Goal: Task Accomplishment & Management: Manage account settings

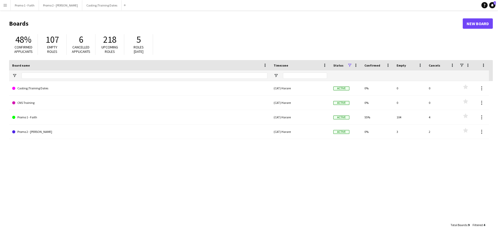
click at [5, 8] on button "Menu" at bounding box center [5, 5] width 10 height 10
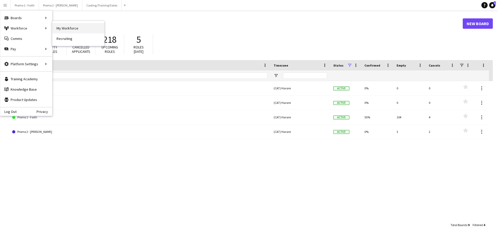
click at [70, 26] on link "My Workforce" at bounding box center [78, 28] width 52 height 10
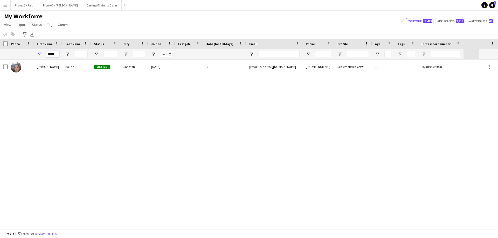
click at [58, 55] on input "*****" at bounding box center [52, 54] width 13 height 6
type input "*"
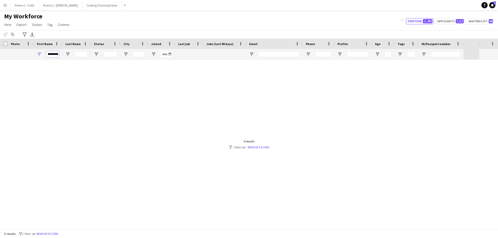
scroll to position [0, 4]
type input "**********"
click at [263, 146] on link "Remove filters" at bounding box center [259, 148] width 22 height 4
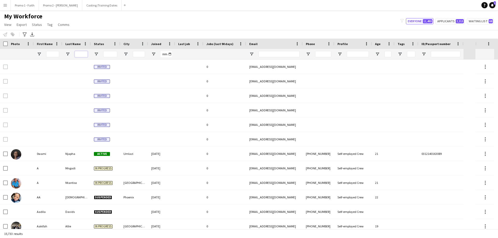
click at [82, 54] on input "Last Name Filter Input" at bounding box center [81, 54] width 13 height 6
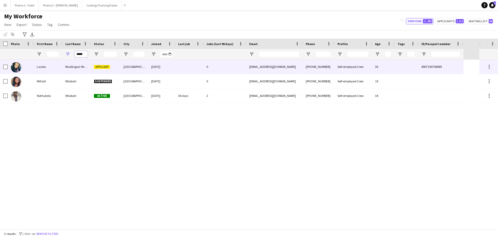
type input "*****"
click at [73, 64] on div "Madlingozi-Ntlabati" at bounding box center [76, 67] width 29 height 14
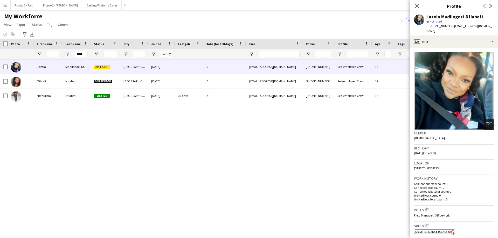
click at [488, 122] on icon at bounding box center [490, 124] width 4 height 4
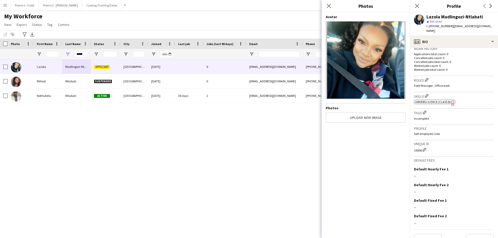
scroll to position [135, 0]
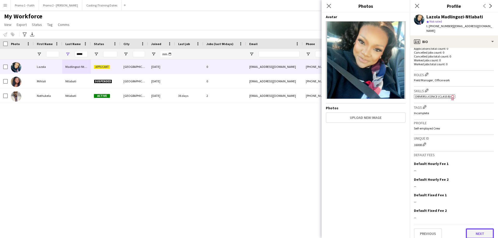
click at [476, 229] on button "Next" at bounding box center [480, 234] width 28 height 10
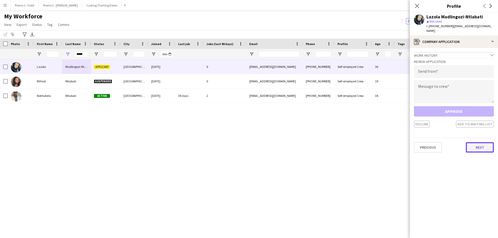
click at [474, 142] on button "Next" at bounding box center [480, 147] width 28 height 10
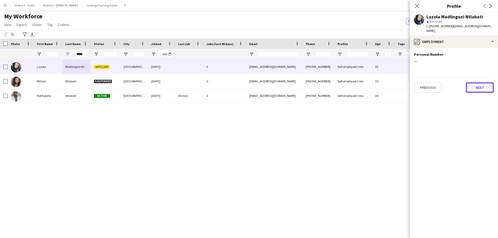
click at [481, 83] on button "Next" at bounding box center [480, 88] width 28 height 10
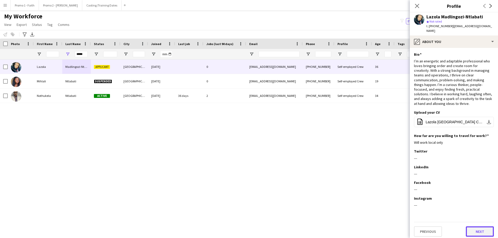
click at [481, 228] on button "Next" at bounding box center [480, 232] width 28 height 10
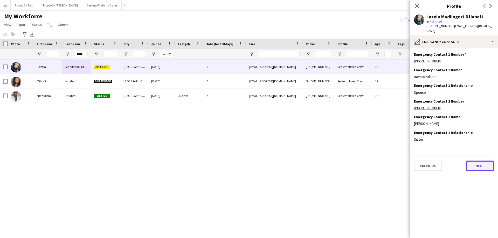
click at [481, 161] on button "Next" at bounding box center [480, 166] width 28 height 10
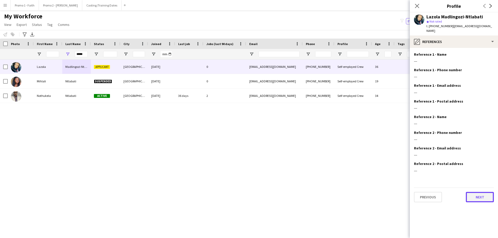
click at [483, 192] on button "Next" at bounding box center [480, 197] width 28 height 10
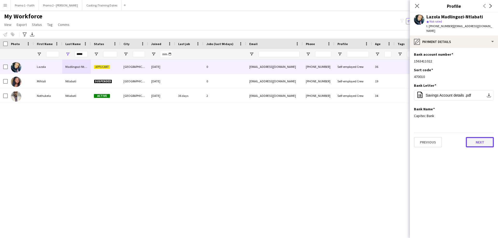
click at [480, 137] on button "Next" at bounding box center [480, 142] width 28 height 10
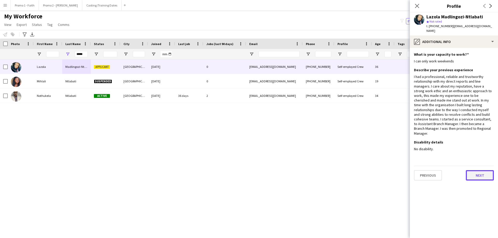
click at [476, 171] on button "Next" at bounding box center [480, 176] width 28 height 10
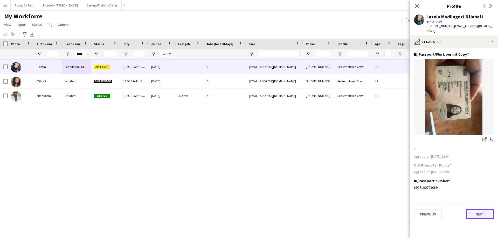
click at [481, 212] on button "Next" at bounding box center [480, 214] width 28 height 10
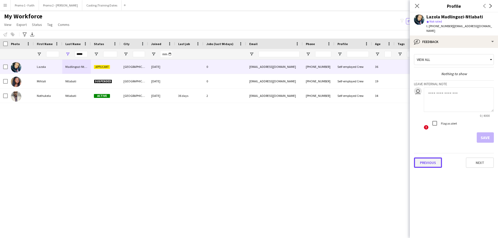
click at [436, 160] on button "Previous" at bounding box center [428, 163] width 28 height 10
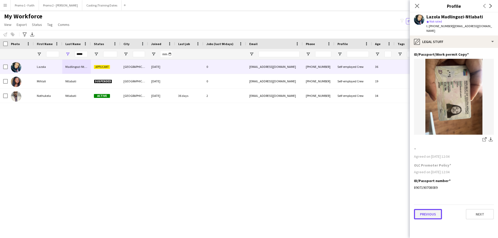
click at [426, 209] on button "Previous" at bounding box center [428, 214] width 28 height 10
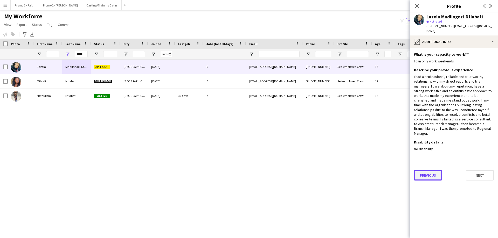
click at [428, 171] on button "Previous" at bounding box center [428, 176] width 28 height 10
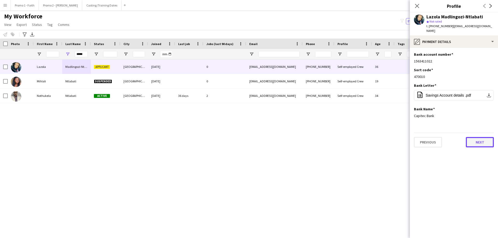
click at [491, 141] on button "Next" at bounding box center [480, 142] width 28 height 10
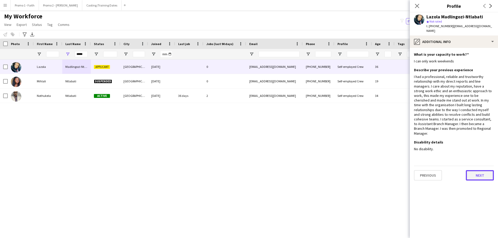
click at [479, 171] on button "Next" at bounding box center [480, 176] width 28 height 10
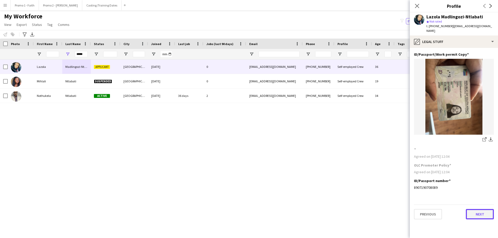
click at [485, 209] on button "Next" at bounding box center [480, 214] width 28 height 10
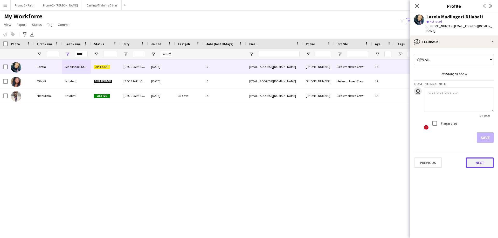
click at [477, 158] on button "Next" at bounding box center [480, 163] width 28 height 10
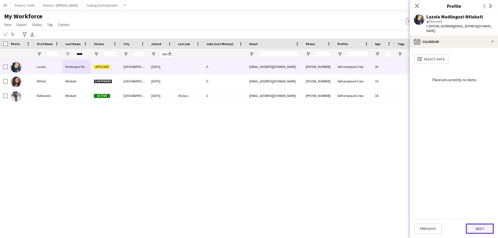
click at [478, 224] on button "Next" at bounding box center [480, 229] width 28 height 10
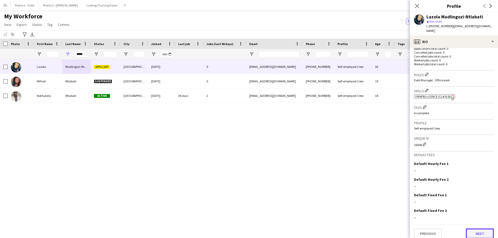
click at [480, 229] on button "Next" at bounding box center [480, 234] width 28 height 10
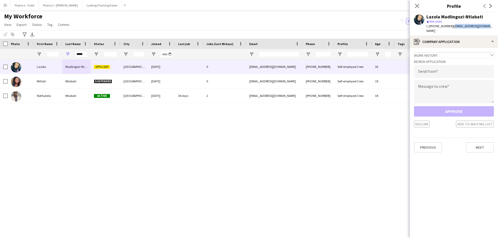
drag, startPoint x: 449, startPoint y: 27, endPoint x: 485, endPoint y: 29, distance: 35.3
click at [485, 29] on div "Lazola Madlingozi-Ntlabati star Not rated t. [PHONE_NUMBER] | [EMAIL_ADDRESS][D…" at bounding box center [454, 23] width 88 height 23
copy span "[EMAIL_ADDRESS][DOMAIN_NAME]"
click at [436, 71] on input "email" at bounding box center [454, 71] width 80 height 13
paste input "**********"
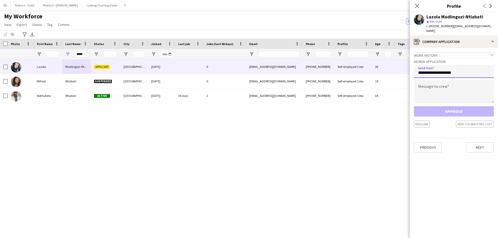
type input "**********"
click at [428, 92] on textarea at bounding box center [454, 91] width 80 height 23
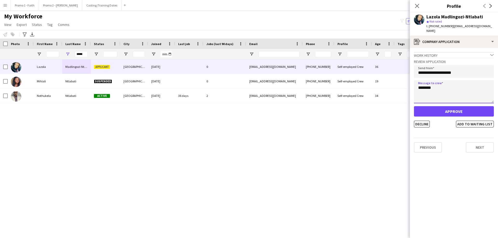
type textarea "********"
click at [462, 108] on button "Approve" at bounding box center [454, 111] width 80 height 10
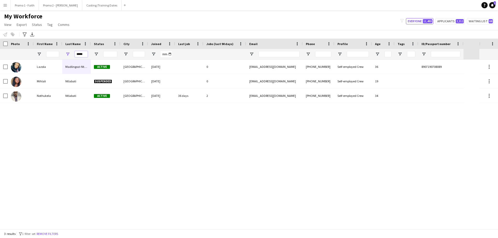
click at [85, 55] on input "*****" at bounding box center [81, 54] width 13 height 6
type input "*"
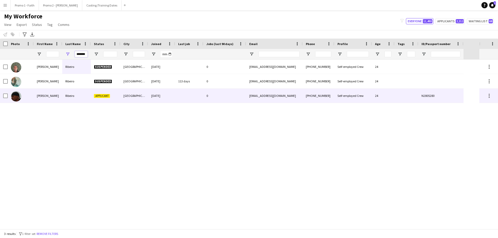
type input "*******"
click at [85, 96] on div "Ribeiro" at bounding box center [76, 96] width 29 height 14
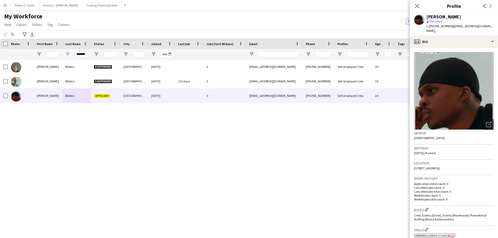
scroll to position [139, 0]
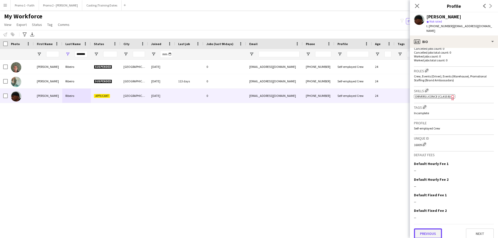
click at [432, 229] on button "Previous" at bounding box center [428, 234] width 28 height 10
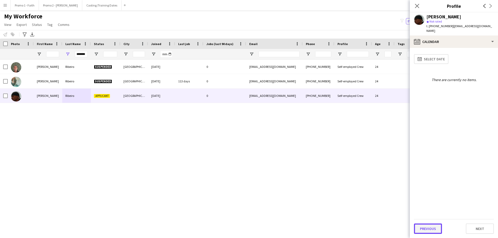
click at [430, 229] on button "Previous" at bounding box center [428, 229] width 28 height 10
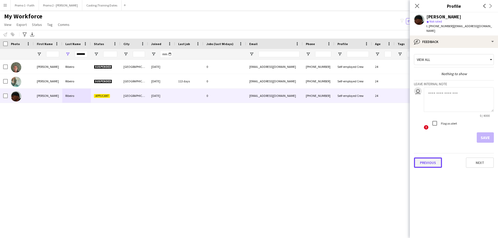
click at [425, 160] on button "Previous" at bounding box center [428, 163] width 28 height 10
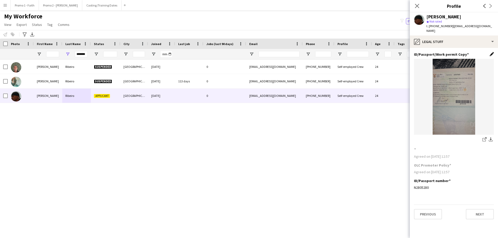
click at [492, 52] on app-icon "Edit this field" at bounding box center [492, 54] width 4 height 4
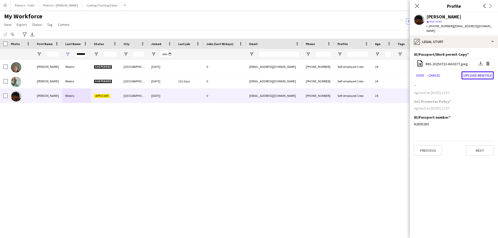
click at [477, 71] on button "Upload new file" at bounding box center [478, 75] width 32 height 8
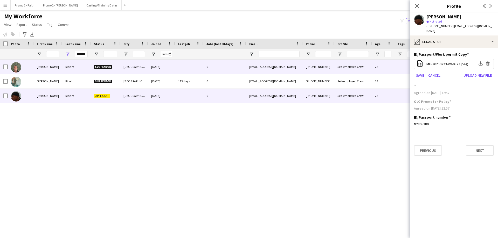
click at [92, 70] on div "Suspended" at bounding box center [106, 67] width 30 height 14
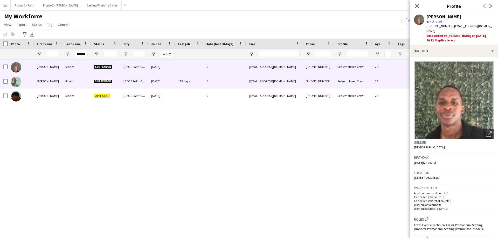
click at [109, 81] on span "Suspended" at bounding box center [103, 82] width 18 height 4
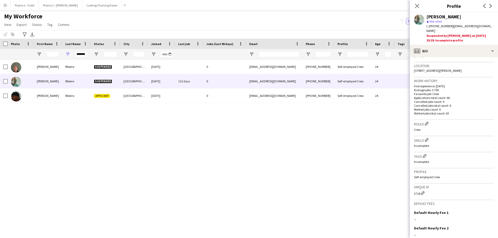
scroll to position [166, 0]
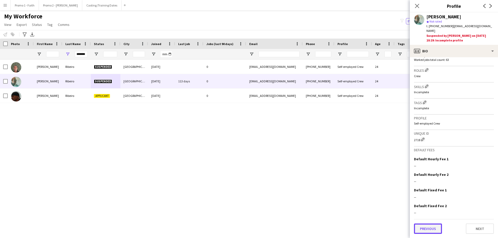
click at [426, 228] on button "Previous" at bounding box center [428, 229] width 28 height 10
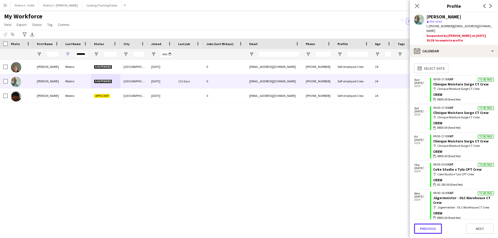
click at [426, 228] on button "Previous" at bounding box center [428, 229] width 28 height 10
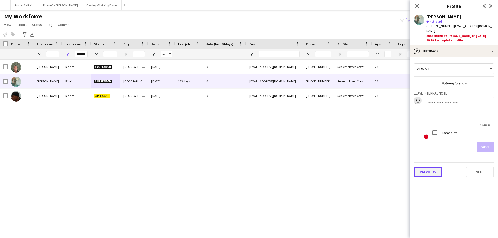
click at [422, 171] on button "Previous" at bounding box center [428, 172] width 28 height 10
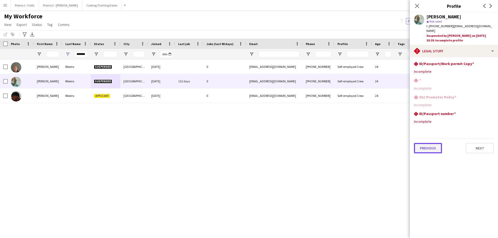
click at [421, 147] on button "Previous" at bounding box center [428, 148] width 28 height 10
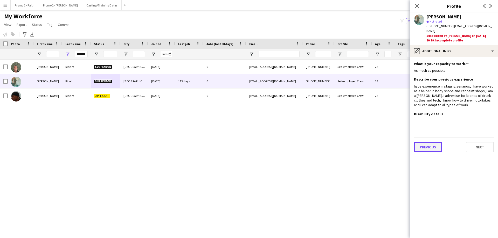
click at [421, 147] on button "Previous" at bounding box center [428, 147] width 28 height 10
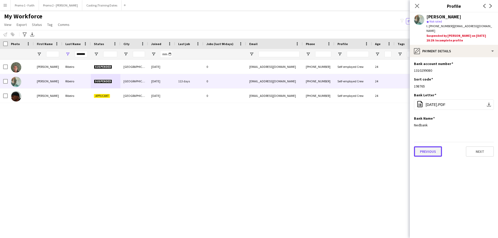
click at [421, 147] on button "Previous" at bounding box center [428, 152] width 28 height 10
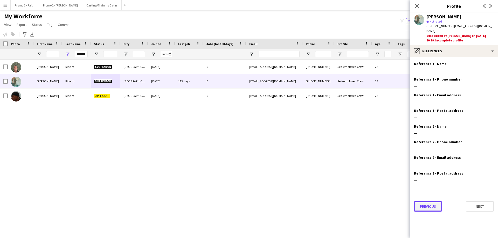
click at [429, 209] on button "Previous" at bounding box center [428, 207] width 28 height 10
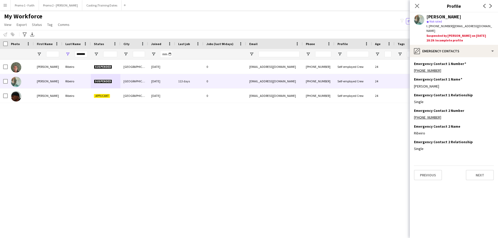
click at [424, 170] on div "Previous Next" at bounding box center [454, 173] width 80 height 15
click at [425, 176] on button "Previous" at bounding box center [428, 175] width 28 height 10
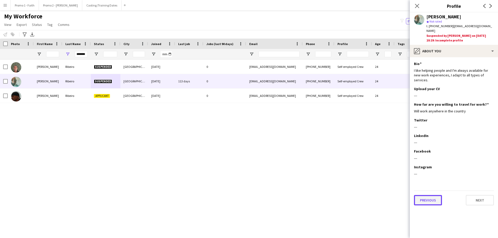
click at [426, 197] on button "Previous" at bounding box center [428, 200] width 28 height 10
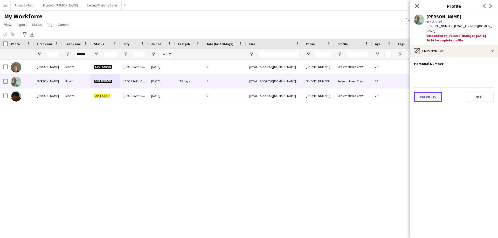
click at [425, 100] on button "Previous" at bounding box center [428, 97] width 28 height 10
click at [423, 90] on button "Previous" at bounding box center [428, 87] width 28 height 10
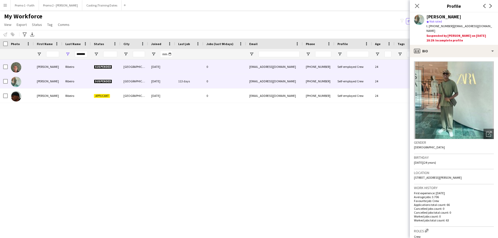
click at [150, 67] on div "[DATE]" at bounding box center [161, 67] width 27 height 14
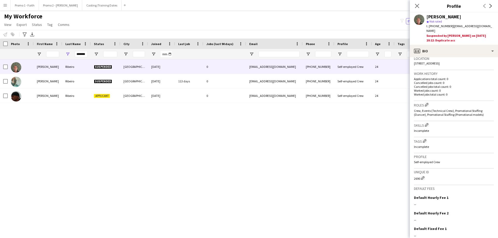
scroll to position [153, 0]
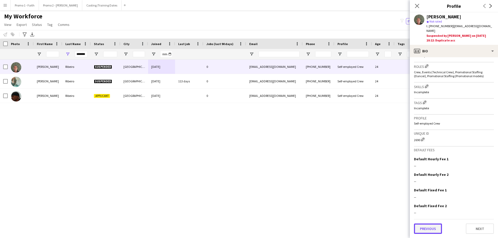
click at [423, 233] on button "Previous" at bounding box center [428, 229] width 28 height 10
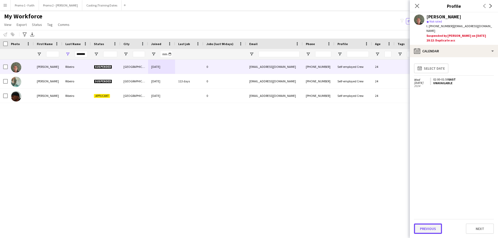
click at [424, 228] on button "Previous" at bounding box center [428, 229] width 28 height 10
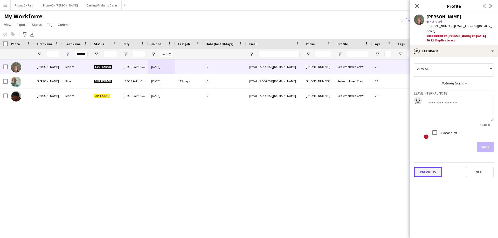
click at [427, 171] on button "Previous" at bounding box center [428, 172] width 28 height 10
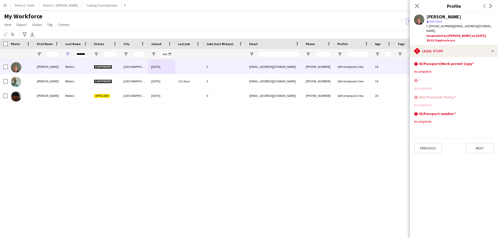
click at [410, 6] on div "Close pop-in" at bounding box center [417, 6] width 15 height 12
click at [415, 5] on app-icon "Close pop-in" at bounding box center [418, 6] width 8 height 8
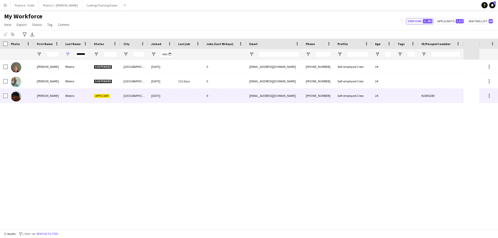
click at [183, 98] on div at bounding box center [189, 96] width 28 height 14
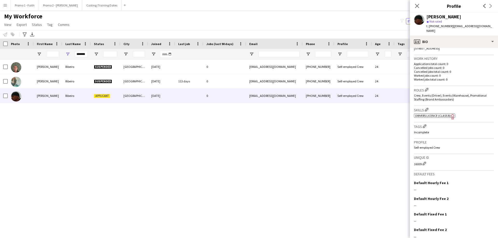
scroll to position [139, 0]
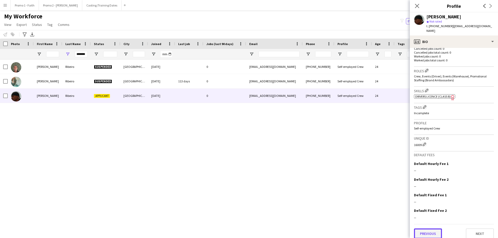
click at [433, 229] on button "Previous" at bounding box center [428, 234] width 28 height 10
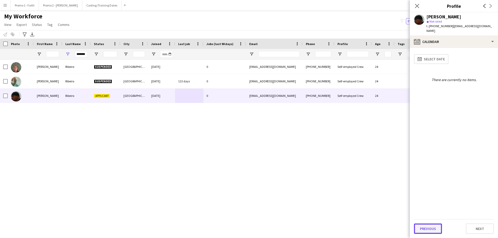
click at [431, 228] on button "Previous" at bounding box center [428, 229] width 28 height 10
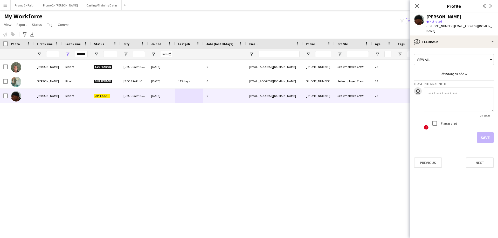
click at [427, 153] on div "Previous Next" at bounding box center [454, 160] width 80 height 15
click at [425, 158] on button "Previous" at bounding box center [428, 163] width 28 height 10
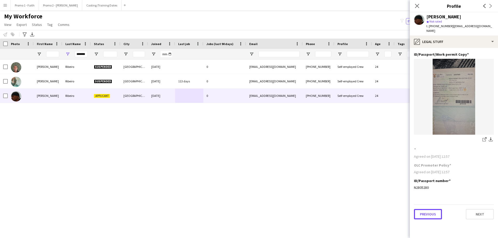
click at [431, 209] on button "Previous" at bounding box center [428, 214] width 28 height 10
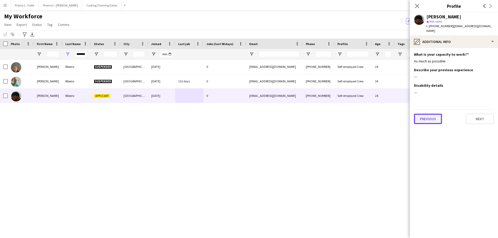
click at [429, 114] on button "Previous" at bounding box center [428, 119] width 28 height 10
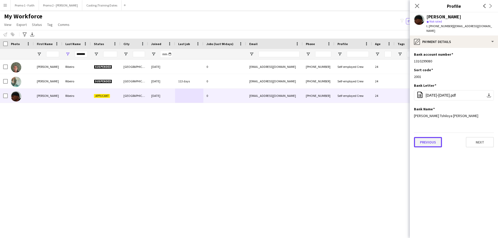
click at [433, 137] on button "Previous" at bounding box center [428, 142] width 28 height 10
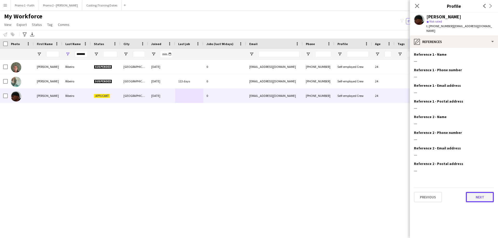
click at [470, 192] on button "Next" at bounding box center [480, 197] width 28 height 10
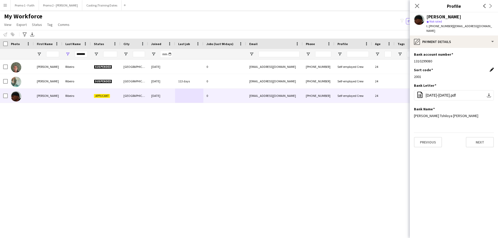
click at [492, 68] on app-icon "Edit this field" at bounding box center [492, 70] width 4 height 4
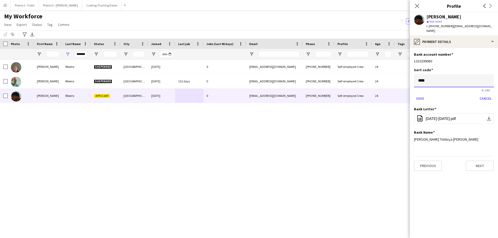
click at [430, 76] on input "****" at bounding box center [454, 80] width 80 height 13
type input "*"
click at [436, 114] on button "office-file-sheet [DATE]-[DATE].pdf download-bottom" at bounding box center [454, 119] width 80 height 10
click at [429, 81] on input at bounding box center [454, 80] width 80 height 13
type input "******"
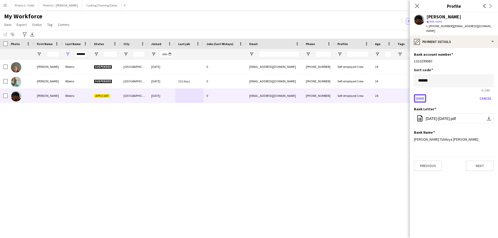
click at [419, 94] on button "Save" at bounding box center [420, 98] width 12 height 8
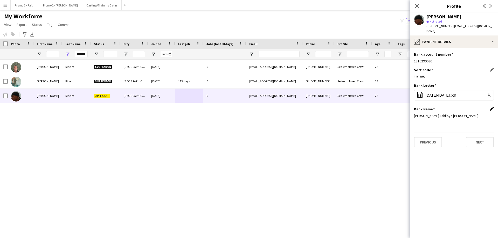
click at [492, 107] on app-icon "Edit this field" at bounding box center [492, 109] width 4 height 4
click at [484, 117] on input "**********" at bounding box center [454, 120] width 80 height 13
type input "*"
type input "*******"
click at [421, 134] on button "Save" at bounding box center [420, 138] width 12 height 8
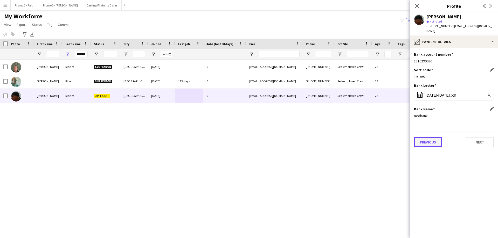
click at [433, 139] on button "Previous" at bounding box center [428, 142] width 28 height 10
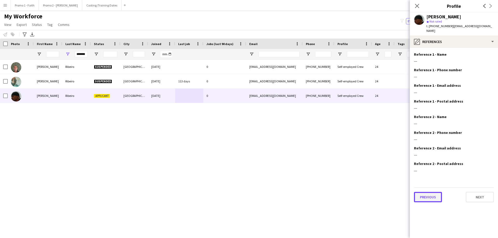
click at [429, 193] on button "Previous" at bounding box center [428, 197] width 28 height 10
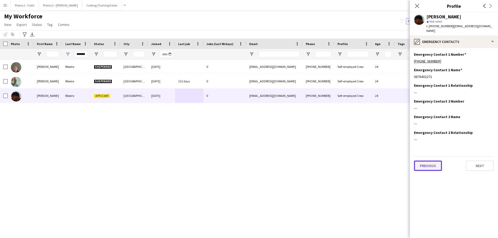
click at [429, 165] on button "Previous" at bounding box center [428, 166] width 28 height 10
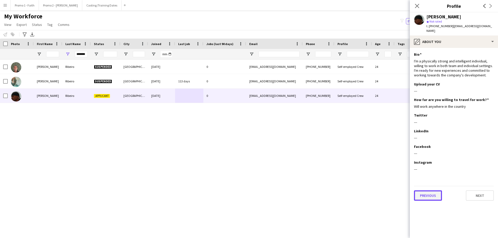
click at [432, 191] on button "Previous" at bounding box center [428, 196] width 28 height 10
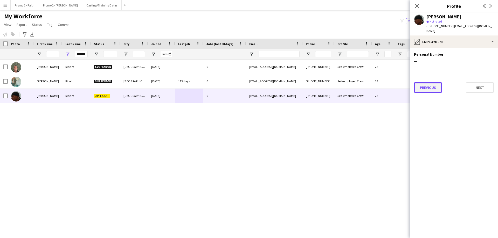
click at [436, 83] on button "Previous" at bounding box center [428, 88] width 28 height 10
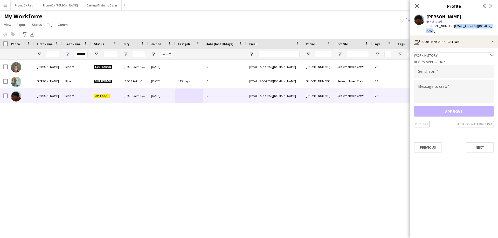
drag, startPoint x: 451, startPoint y: 25, endPoint x: 493, endPoint y: 25, distance: 42.0
click at [493, 25] on app-profile-header "[PERSON_NAME] star Not rated t. [PHONE_NUMBER] | [EMAIL_ADDRESS][DOMAIN_NAME]" at bounding box center [454, 23] width 88 height 23
copy span "[EMAIL_ADDRESS][DOMAIN_NAME]"
click at [436, 70] on input "email" at bounding box center [454, 71] width 80 height 13
paste input "**********"
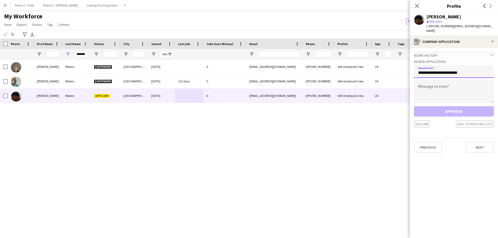
type input "**********"
click at [439, 85] on textarea at bounding box center [454, 91] width 80 height 23
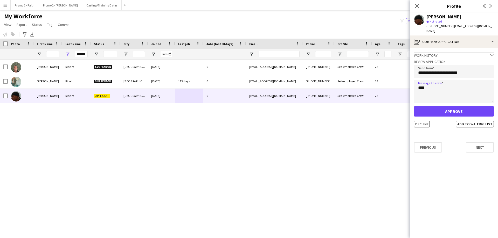
type textarea "****"
click at [450, 108] on button "Approve" at bounding box center [454, 111] width 80 height 10
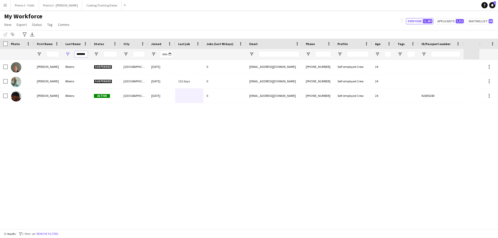
click at [85, 55] on input "*******" at bounding box center [81, 54] width 13 height 6
type input "*"
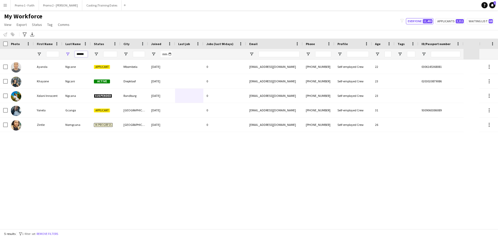
scroll to position [0, 1]
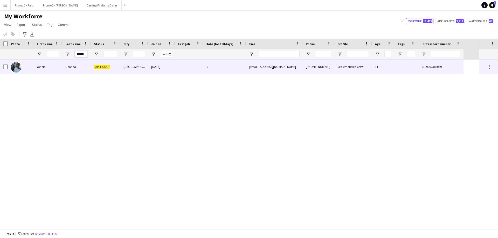
type input "******"
click at [87, 64] on div "Gcanga" at bounding box center [76, 67] width 29 height 14
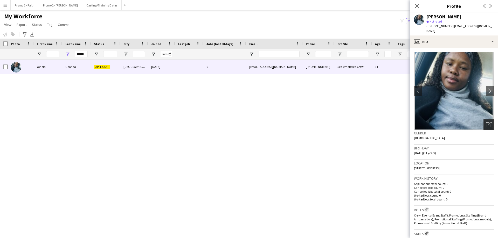
click at [486, 122] on icon "Open photos pop-in" at bounding box center [488, 124] width 5 height 5
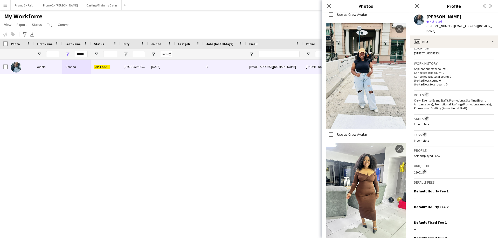
scroll to position [143, 0]
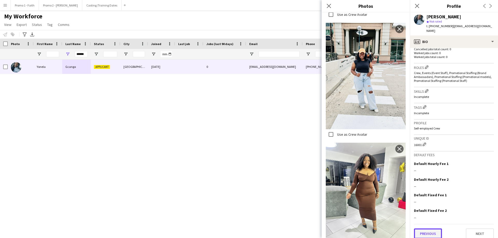
click at [432, 229] on button "Previous" at bounding box center [428, 234] width 28 height 10
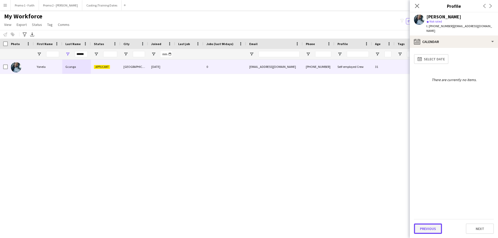
click at [433, 232] on button "Previous" at bounding box center [428, 229] width 28 height 10
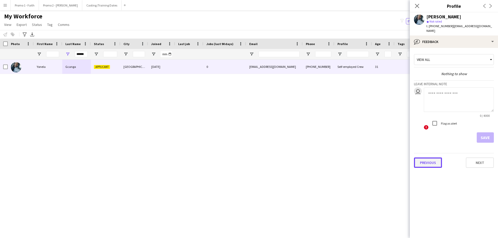
click at [436, 158] on button "Previous" at bounding box center [428, 163] width 28 height 10
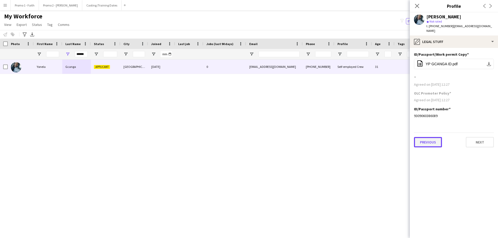
click at [431, 139] on button "Previous" at bounding box center [428, 142] width 28 height 10
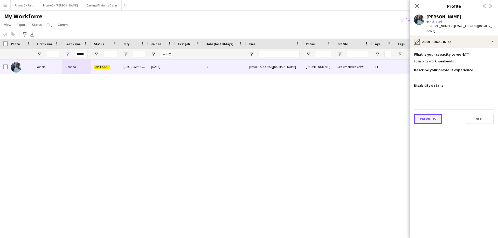
click at [426, 115] on button "Previous" at bounding box center [428, 119] width 28 height 10
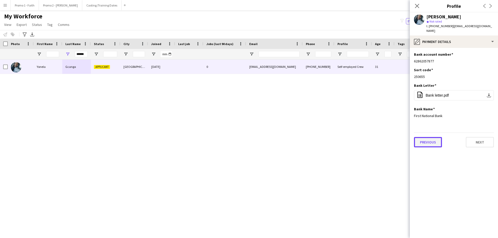
click at [430, 137] on button "Previous" at bounding box center [428, 142] width 28 height 10
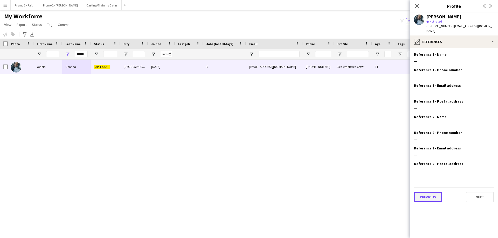
click at [419, 192] on button "Previous" at bounding box center [428, 197] width 28 height 10
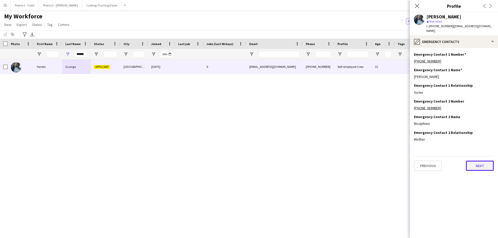
click at [480, 164] on button "Next" at bounding box center [480, 166] width 28 height 10
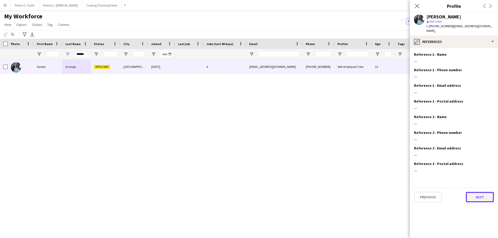
click at [482, 193] on button "Next" at bounding box center [480, 197] width 28 height 10
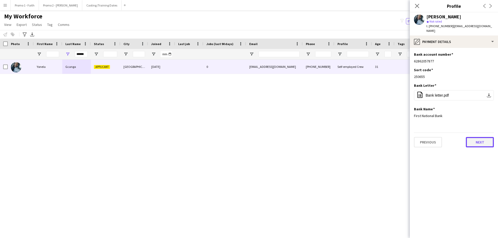
click at [475, 140] on button "Next" at bounding box center [480, 142] width 28 height 10
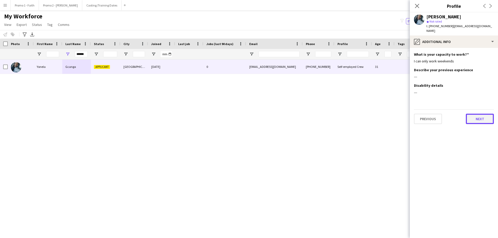
click at [478, 118] on button "Next" at bounding box center [480, 119] width 28 height 10
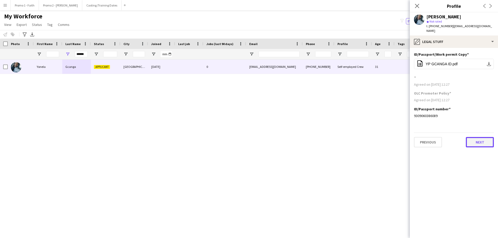
click at [480, 137] on button "Next" at bounding box center [480, 142] width 28 height 10
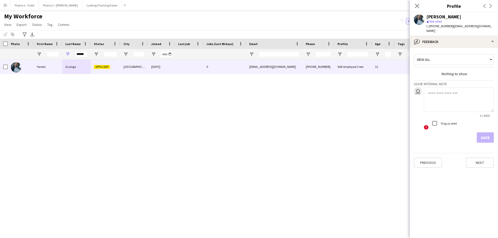
click at [443, 97] on textarea at bounding box center [459, 99] width 70 height 25
click at [434, 88] on textarea at bounding box center [459, 99] width 70 height 25
type textarea "*"
type textarea "**********"
click at [483, 133] on button "Save" at bounding box center [485, 138] width 17 height 10
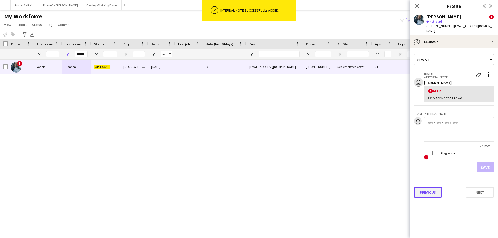
click at [427, 188] on button "Previous" at bounding box center [428, 193] width 28 height 10
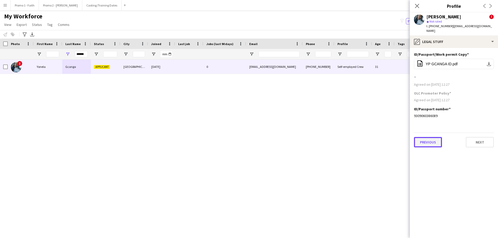
click at [423, 138] on button "Previous" at bounding box center [428, 142] width 28 height 10
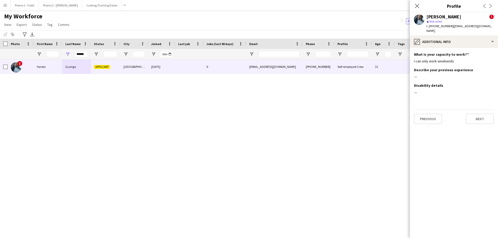
drag, startPoint x: 427, startPoint y: 123, endPoint x: 427, endPoint y: 120, distance: 3.4
click at [427, 122] on app-section-data-types "What is your capacity to work? Edit this field I can only work weekends Describ…" at bounding box center [454, 143] width 88 height 190
click at [427, 119] on button "Previous" at bounding box center [428, 119] width 28 height 10
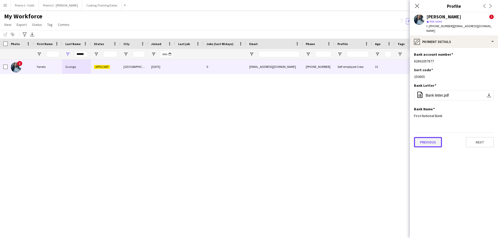
click at [430, 139] on button "Previous" at bounding box center [428, 142] width 28 height 10
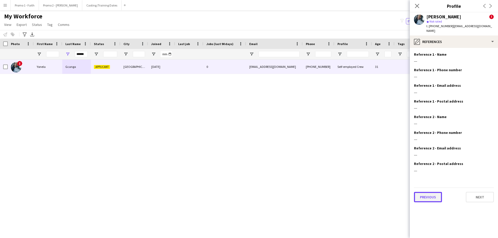
click at [433, 192] on button "Previous" at bounding box center [428, 197] width 28 height 10
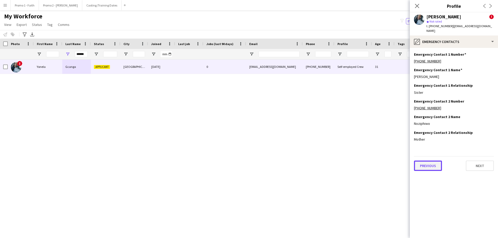
click at [435, 163] on button "Previous" at bounding box center [428, 166] width 28 height 10
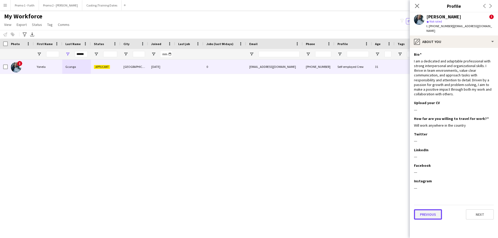
click at [431, 214] on button "Previous" at bounding box center [428, 215] width 28 height 10
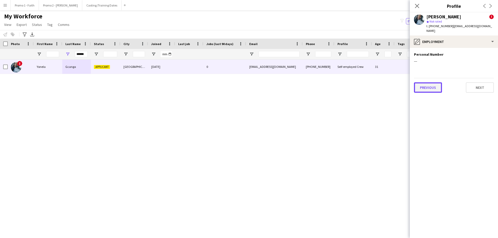
click at [424, 83] on button "Previous" at bounding box center [428, 88] width 28 height 10
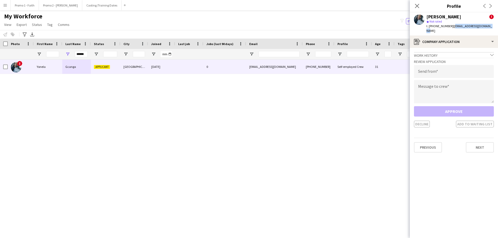
drag, startPoint x: 451, startPoint y: 27, endPoint x: 498, endPoint y: 27, distance: 47.0
click at [498, 27] on app-profile-header "[PERSON_NAME] ! star Not rated t. [PHONE_NUMBER] | [EMAIL_ADDRESS][DOMAIN_NAME]" at bounding box center [454, 23] width 88 height 23
copy span "[EMAIL_ADDRESS][DOMAIN_NAME]"
click at [434, 68] on input "email" at bounding box center [454, 71] width 80 height 13
paste input "**********"
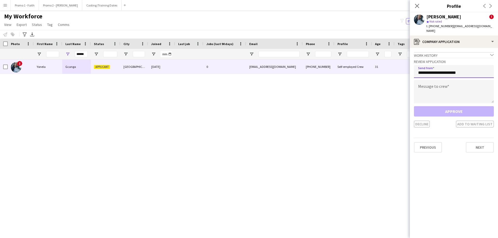
type input "**********"
click at [434, 82] on textarea at bounding box center [454, 91] width 80 height 23
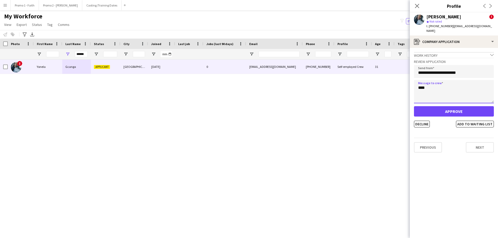
type textarea "****"
click at [433, 22] on span "Not rated" at bounding box center [436, 21] width 12 height 4
click at [439, 21] on span "Not rated" at bounding box center [436, 21] width 12 height 4
click at [443, 21] on span "star Not rated" at bounding box center [435, 21] width 17 height 4
click at [441, 21] on span "Not rated" at bounding box center [436, 21] width 12 height 4
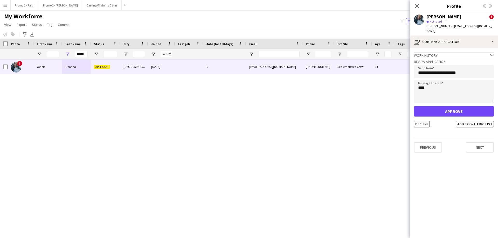
click at [428, 22] on polygon at bounding box center [428, 22] width 3 height 3
click at [449, 107] on button "Approve" at bounding box center [454, 111] width 80 height 10
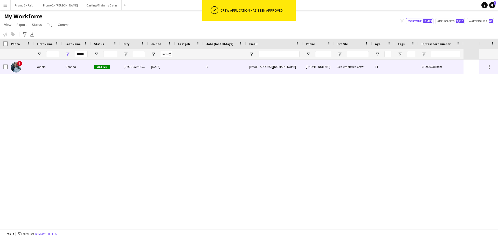
click at [157, 69] on div "[DATE]" at bounding box center [161, 67] width 27 height 14
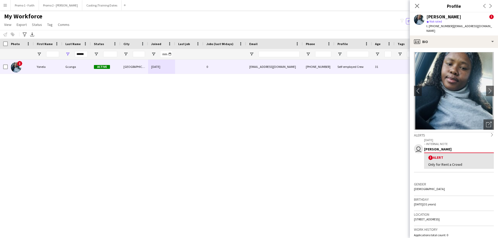
click at [438, 19] on div "star Not rated" at bounding box center [460, 21] width 67 height 5
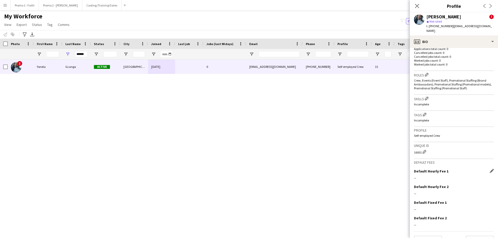
scroll to position [194, 0]
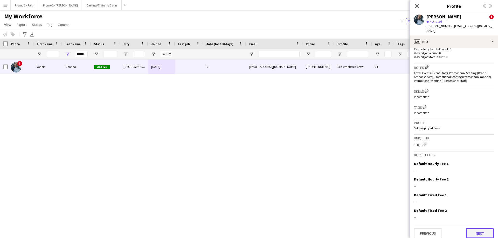
click at [474, 229] on button "Next" at bounding box center [480, 234] width 28 height 10
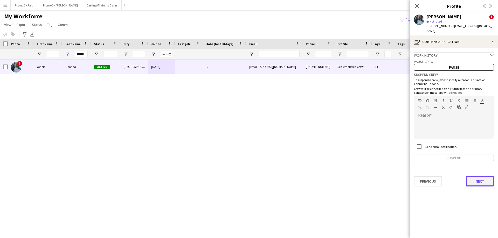
click at [473, 176] on button "Next" at bounding box center [480, 181] width 28 height 10
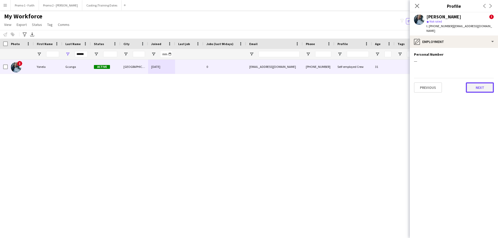
click at [480, 85] on button "Next" at bounding box center [480, 88] width 28 height 10
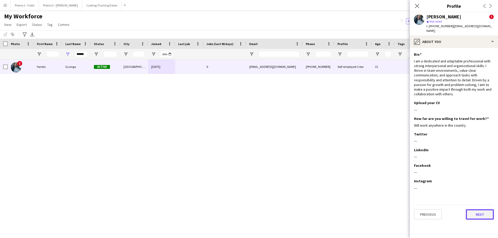
click at [487, 210] on button "Next" at bounding box center [480, 215] width 28 height 10
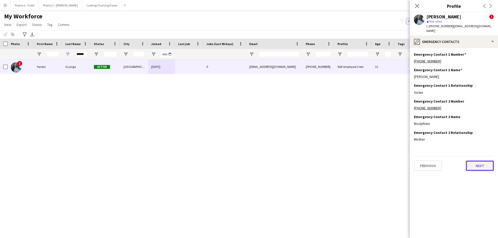
click at [475, 161] on button "Next" at bounding box center [480, 166] width 28 height 10
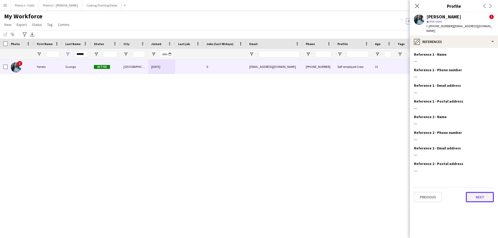
click at [482, 192] on button "Next" at bounding box center [480, 197] width 28 height 10
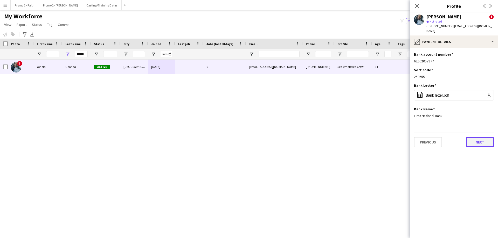
click at [476, 138] on button "Next" at bounding box center [480, 142] width 28 height 10
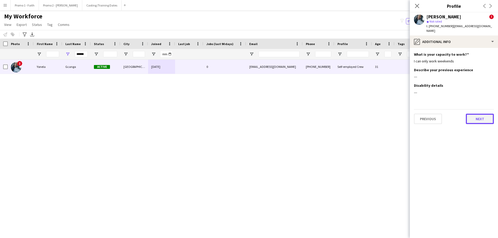
click at [475, 115] on button "Next" at bounding box center [480, 119] width 28 height 10
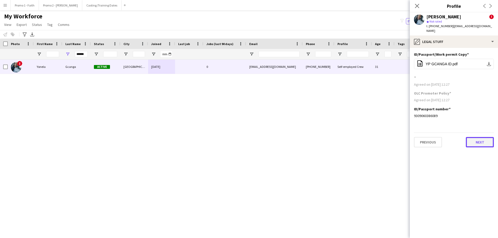
click at [479, 140] on button "Next" at bounding box center [480, 142] width 28 height 10
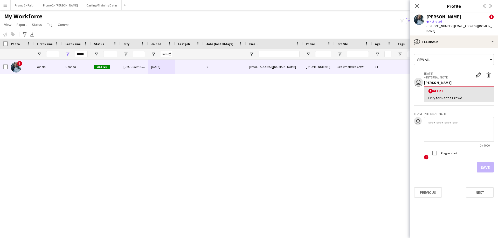
click at [490, 54] on icon at bounding box center [491, 59] width 5 height 10
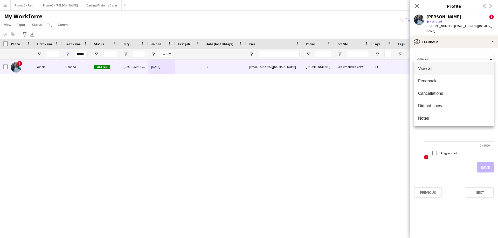
click at [464, 47] on div at bounding box center [249, 119] width 498 height 238
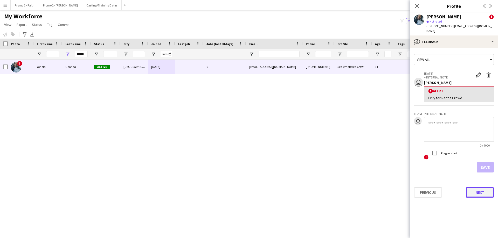
click at [479, 188] on button "Next" at bounding box center [480, 193] width 28 height 10
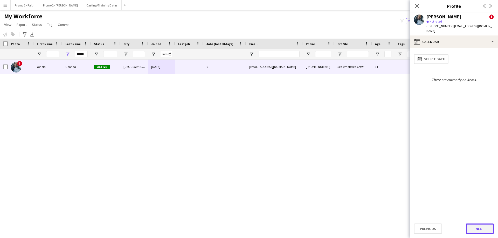
click at [486, 229] on button "Next" at bounding box center [480, 229] width 28 height 10
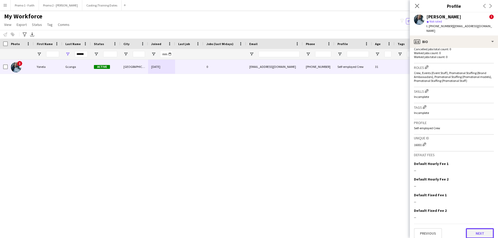
click at [478, 229] on button "Next" at bounding box center [480, 234] width 28 height 10
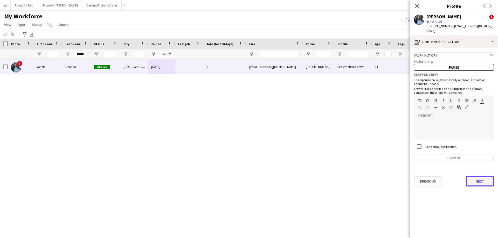
click at [485, 176] on button "Next" at bounding box center [480, 181] width 28 height 10
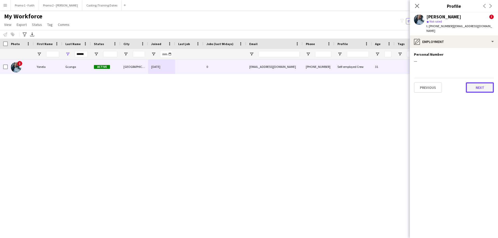
click at [473, 83] on button "Next" at bounding box center [480, 88] width 28 height 10
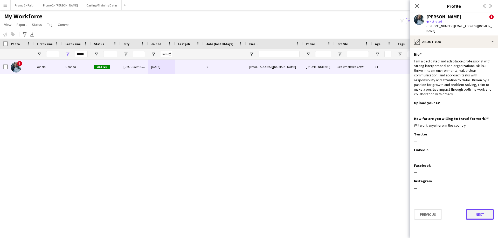
click at [488, 212] on button "Next" at bounding box center [480, 215] width 28 height 10
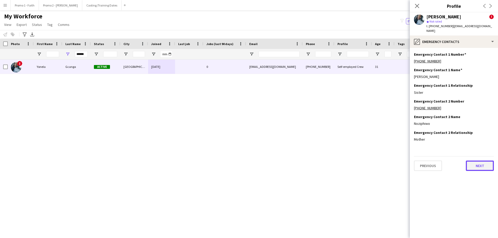
click at [481, 161] on button "Next" at bounding box center [480, 166] width 28 height 10
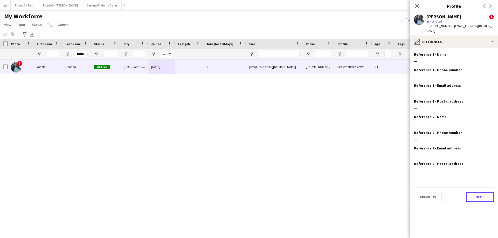
click at [481, 192] on button "Next" at bounding box center [480, 197] width 28 height 10
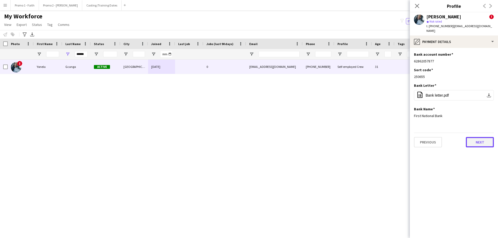
click at [481, 140] on button "Next" at bounding box center [480, 142] width 28 height 10
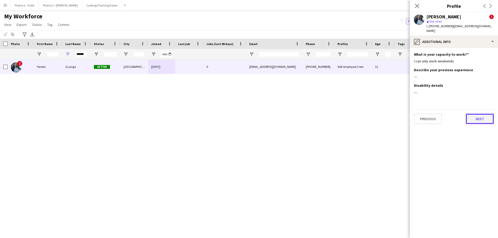
click at [481, 117] on button "Next" at bounding box center [480, 119] width 28 height 10
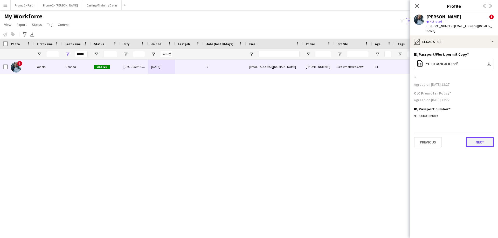
click at [479, 142] on button "Next" at bounding box center [480, 142] width 28 height 10
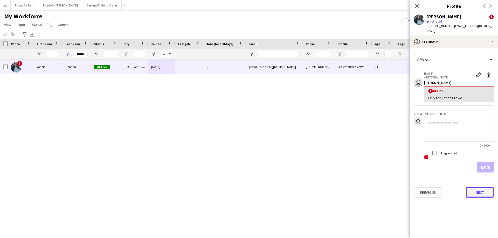
click at [484, 188] on button "Next" at bounding box center [480, 193] width 28 height 10
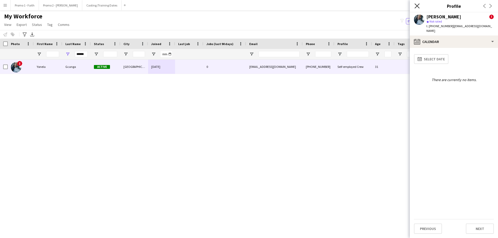
click at [415, 4] on icon "Close pop-in" at bounding box center [417, 5] width 5 height 5
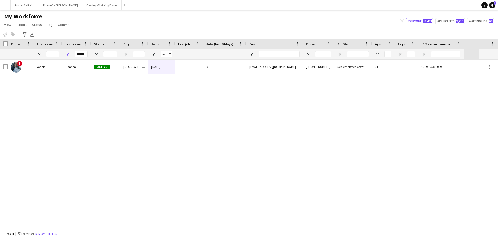
click at [5, 3] on button "Menu" at bounding box center [5, 5] width 10 height 10
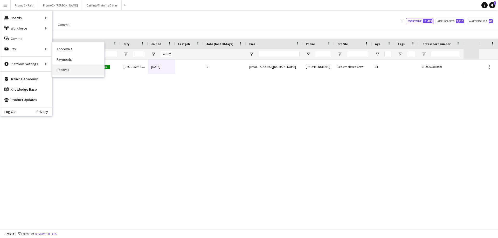
click at [66, 69] on link "Reports" at bounding box center [78, 70] width 52 height 10
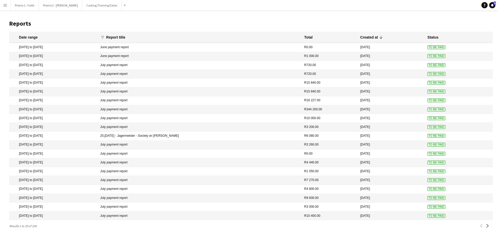
click at [145, 214] on mat-cell "July payment report" at bounding box center [200, 216] width 204 height 9
click at [488, 227] on app-icon "Next" at bounding box center [488, 226] width 4 height 4
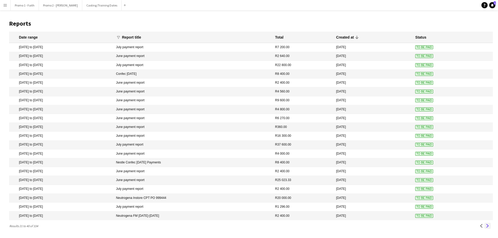
click at [486, 224] on app-icon "Next" at bounding box center [488, 226] width 4 height 4
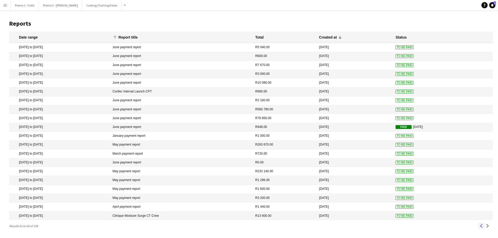
click at [481, 224] on button "Previous" at bounding box center [482, 226] width 6 height 6
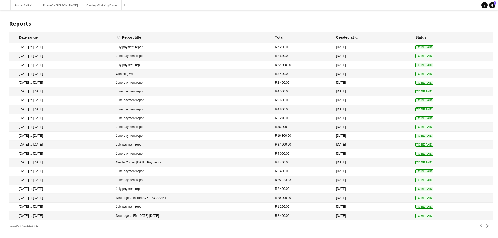
click at [349, 65] on mat-cell "[DATE]" at bounding box center [373, 65] width 79 height 9
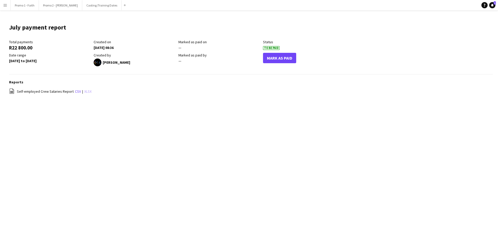
click at [84, 93] on link "xlsx" at bounding box center [87, 91] width 7 height 5
click at [6, 6] on app-icon "Menu" at bounding box center [5, 5] width 4 height 4
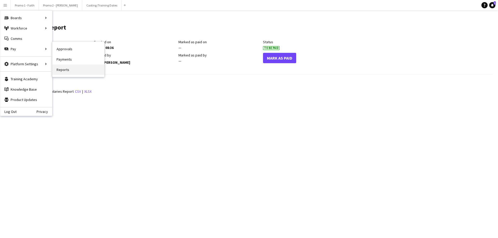
click at [71, 70] on link "Reports" at bounding box center [78, 70] width 52 height 10
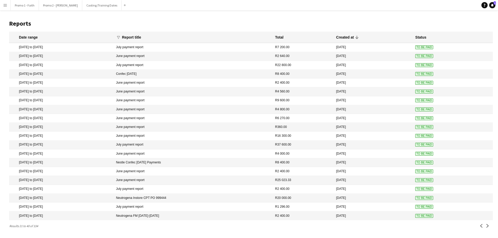
click at [40, 46] on mat-cell "[DATE] to [DATE]" at bounding box center [61, 47] width 104 height 9
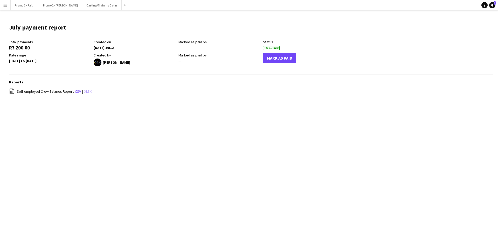
click at [86, 90] on link "xlsx" at bounding box center [87, 91] width 7 height 5
click at [4, 3] on app-icon "Menu" at bounding box center [5, 5] width 4 height 4
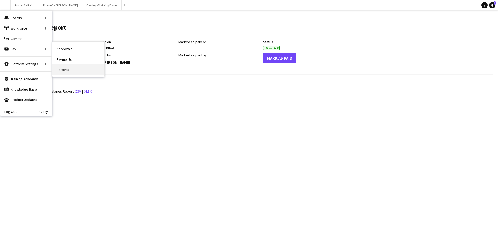
click at [72, 73] on link "Reports" at bounding box center [78, 70] width 52 height 10
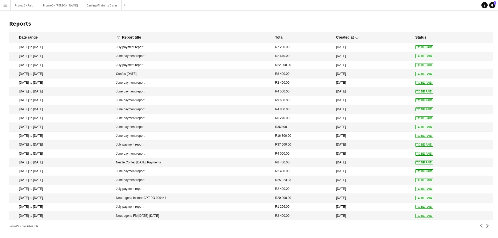
click at [159, 144] on mat-cell "July payment report" at bounding box center [192, 145] width 159 height 9
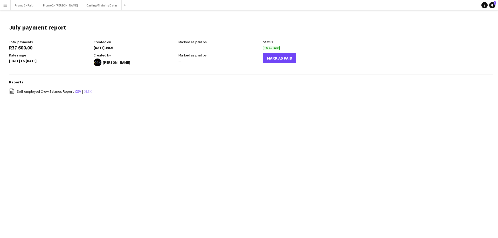
click at [84, 91] on link "xlsx" at bounding box center [87, 91] width 7 height 5
click at [4, 4] on app-icon "Menu" at bounding box center [5, 5] width 4 height 4
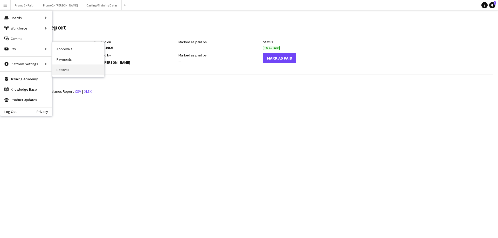
click at [69, 70] on link "Reports" at bounding box center [78, 70] width 52 height 10
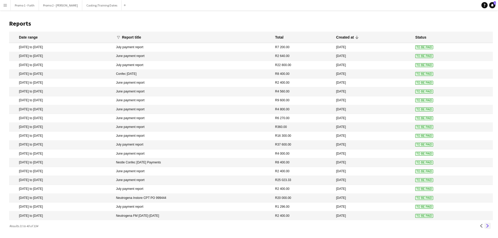
click at [488, 226] on app-icon "Next" at bounding box center [488, 226] width 4 height 4
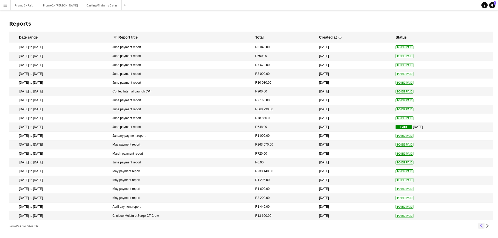
click at [481, 224] on button "Previous" at bounding box center [482, 226] width 6 height 6
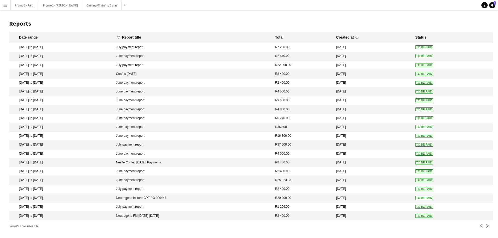
click at [5, 7] on app-icon "Menu" at bounding box center [5, 5] width 4 height 4
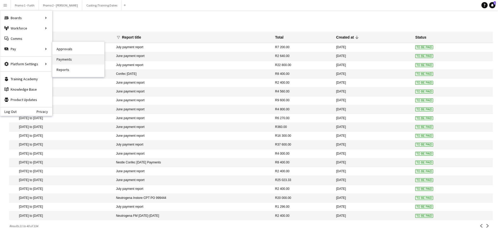
click at [72, 60] on link "Payments" at bounding box center [78, 59] width 52 height 10
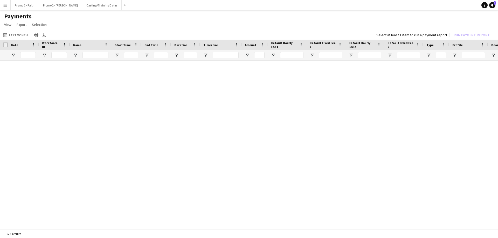
type input "***"
click at [256, 149] on link "Reset filters" at bounding box center [258, 149] width 19 height 4
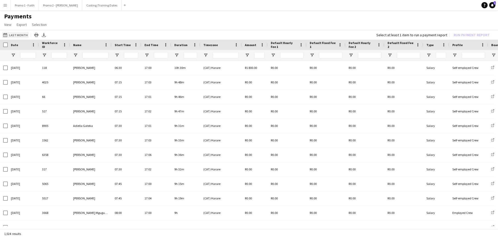
click at [14, 35] on button "Last Month Last Month" at bounding box center [15, 35] width 27 height 6
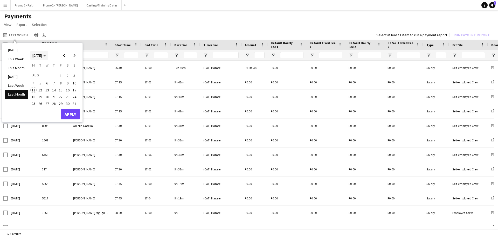
click at [46, 56] on span "[DATE]" at bounding box center [38, 55] width 13 height 5
click at [51, 82] on span "2025" at bounding box center [48, 82] width 11 height 6
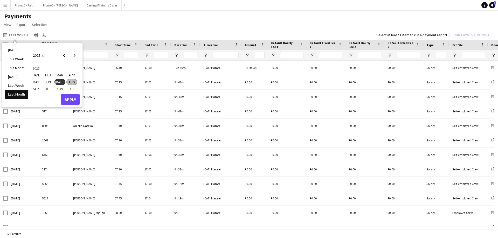
click at [62, 83] on span "[DATE]" at bounding box center [59, 82] width 11 height 6
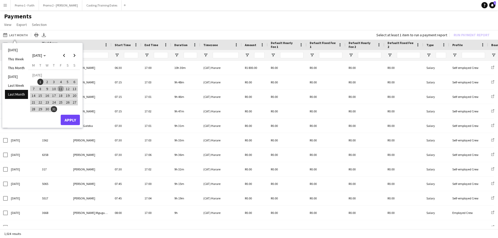
click at [40, 82] on span "1" at bounding box center [40, 82] width 6 height 6
click at [74, 82] on span "6" at bounding box center [74, 82] width 6 height 6
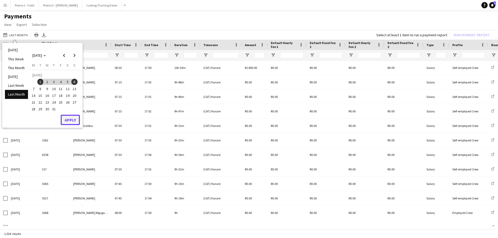
click at [76, 120] on button "Apply" at bounding box center [70, 120] width 19 height 10
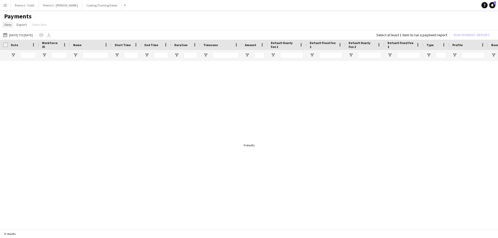
click at [11, 23] on span "View" at bounding box center [7, 24] width 7 height 5
click at [54, 17] on h1 "Payments" at bounding box center [249, 16] width 498 height 8
click at [6, 8] on button "Menu" at bounding box center [5, 5] width 10 height 10
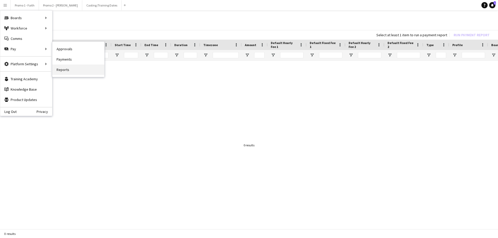
click at [72, 71] on link "Reports" at bounding box center [78, 70] width 52 height 10
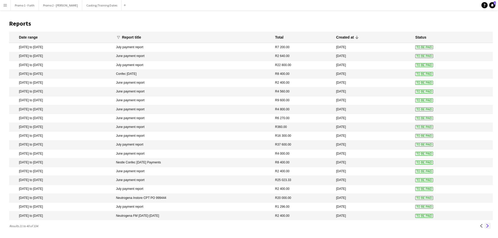
click at [488, 226] on app-icon "Next" at bounding box center [488, 226] width 4 height 4
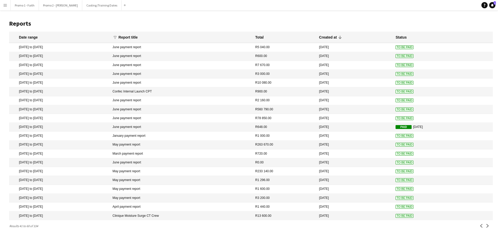
click at [5, 5] on app-icon "Menu" at bounding box center [5, 5] width 4 height 4
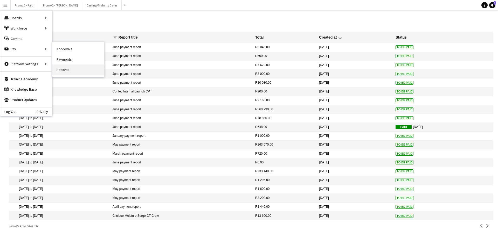
click at [64, 72] on link "Reports" at bounding box center [78, 70] width 52 height 10
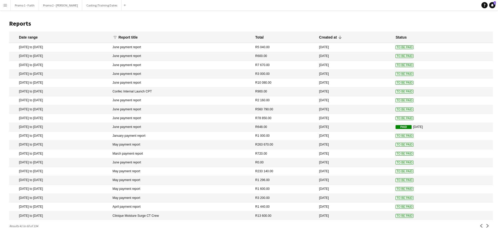
click at [4, 5] on app-icon "Menu" at bounding box center [5, 5] width 4 height 4
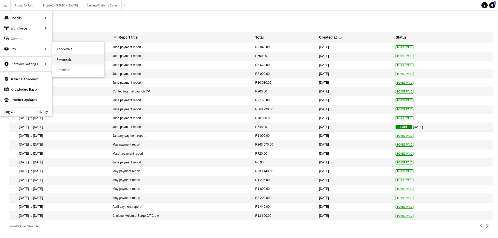
click at [58, 61] on link "Payments" at bounding box center [78, 59] width 52 height 10
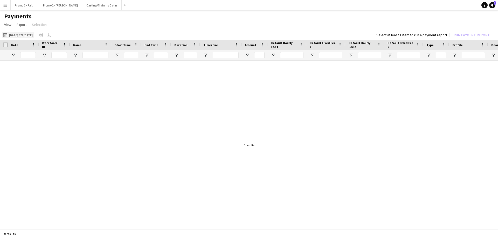
click at [19, 33] on button "[DATE] to [DATE] [DATE] to [DATE]" at bounding box center [18, 35] width 32 height 6
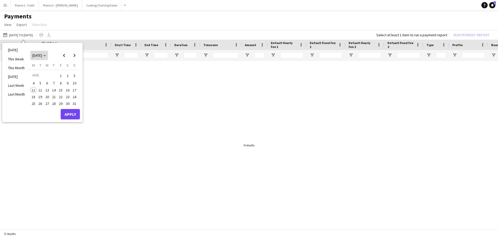
click at [46, 56] on polygon "Choose month and year" at bounding box center [44, 55] width 3 height 1
click at [46, 83] on span "2025" at bounding box center [48, 82] width 11 height 6
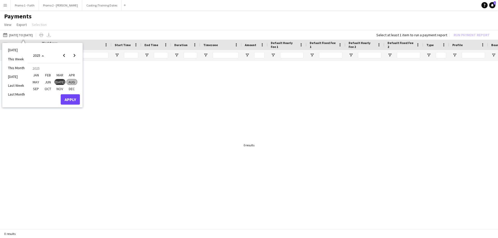
click at [61, 83] on span "[DATE]" at bounding box center [59, 82] width 11 height 6
click at [39, 81] on span "1" at bounding box center [40, 82] width 6 height 6
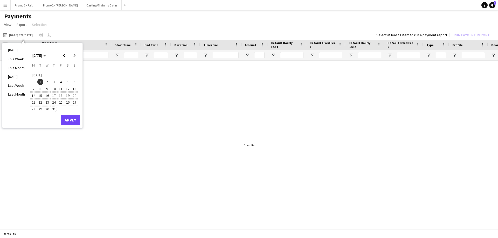
drag, startPoint x: 39, startPoint y: 81, endPoint x: 53, endPoint y: 108, distance: 31.0
click at [54, 109] on tbody "[DATE] 2 3 4 5 6 7 8 9 10 11 12 13 14 15 16 17 18 19 20 21 22 23 24 25 26 27 28…" at bounding box center [54, 92] width 48 height 41
click at [54, 109] on span "31" at bounding box center [54, 109] width 6 height 6
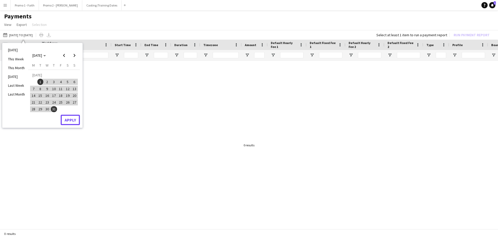
click at [67, 121] on button "Apply" at bounding box center [70, 120] width 19 height 10
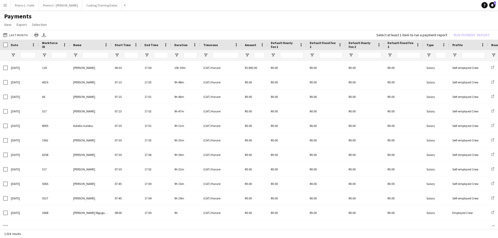
click at [7, 4] on app-icon "Menu" at bounding box center [5, 5] width 4 height 4
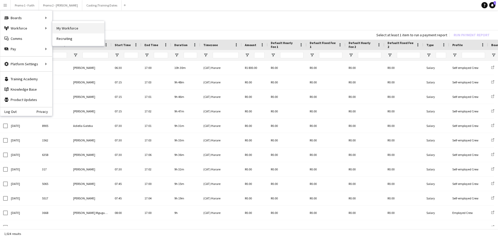
click at [64, 28] on link "My Workforce" at bounding box center [78, 28] width 52 height 10
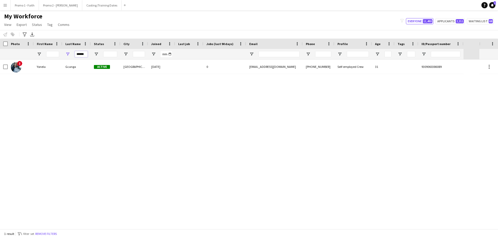
click at [75, 56] on input "******" at bounding box center [81, 54] width 13 height 6
type input "*"
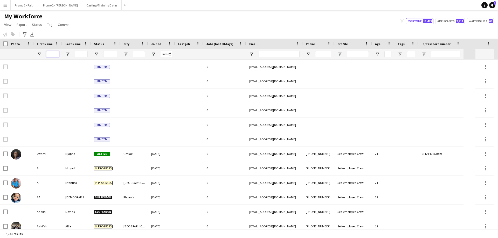
click at [58, 55] on input "First Name Filter Input" at bounding box center [52, 54] width 13 height 6
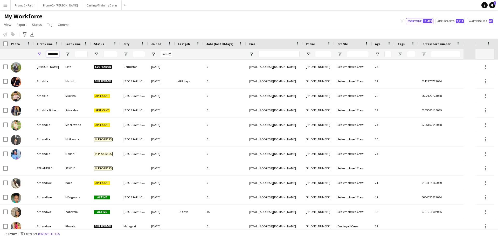
scroll to position [0, 0]
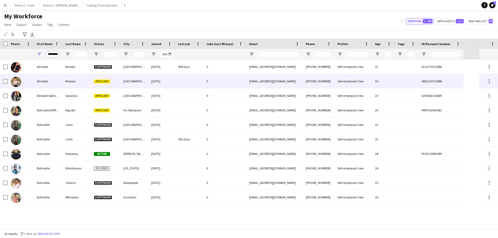
type input "********"
click at [79, 81] on div "Mxotwa" at bounding box center [76, 81] width 29 height 14
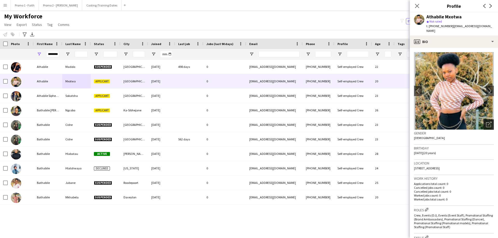
click at [486, 122] on icon "Open photos pop-in" at bounding box center [488, 124] width 5 height 5
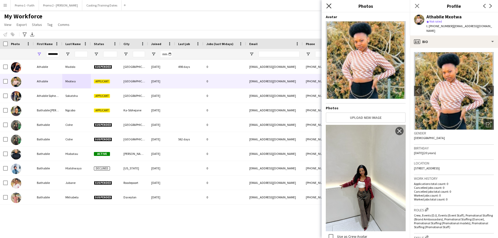
click at [328, 5] on icon at bounding box center [328, 5] width 5 height 5
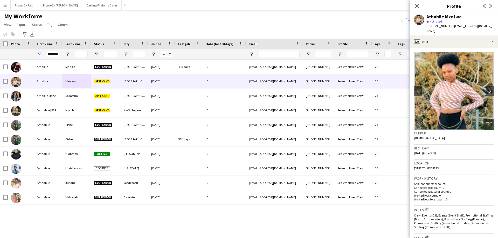
scroll to position [147, 0]
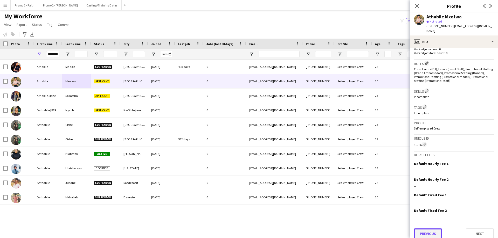
click at [422, 230] on button "Previous" at bounding box center [428, 234] width 28 height 10
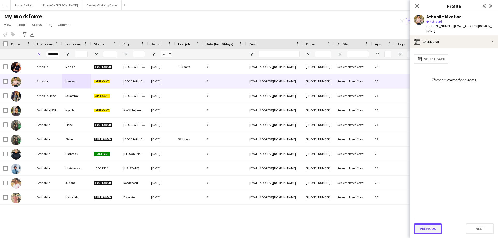
click at [425, 230] on button "Previous" at bounding box center [428, 229] width 28 height 10
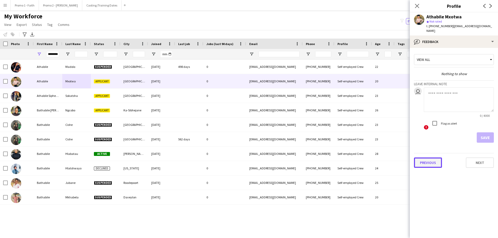
click at [425, 158] on button "Previous" at bounding box center [428, 163] width 28 height 10
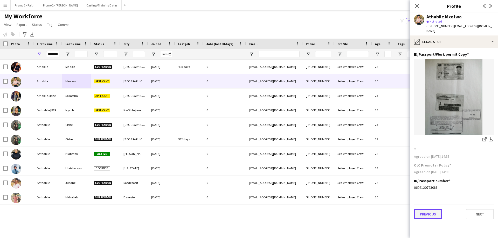
click at [426, 212] on button "Previous" at bounding box center [428, 214] width 28 height 10
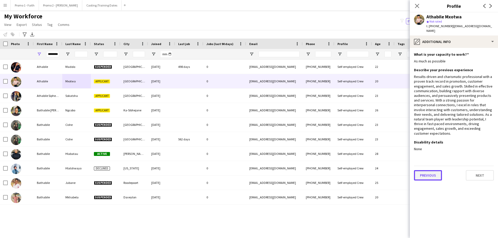
click at [426, 171] on button "Previous" at bounding box center [428, 176] width 28 height 10
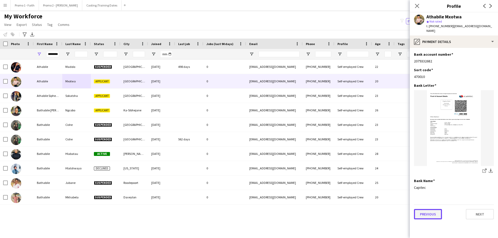
click at [431, 209] on button "Previous" at bounding box center [428, 214] width 28 height 10
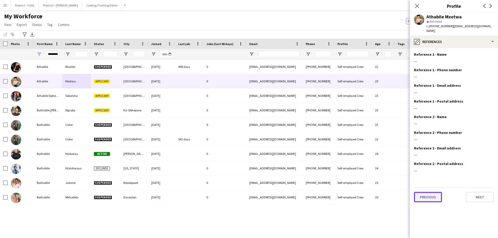
click at [428, 192] on button "Previous" at bounding box center [428, 197] width 28 height 10
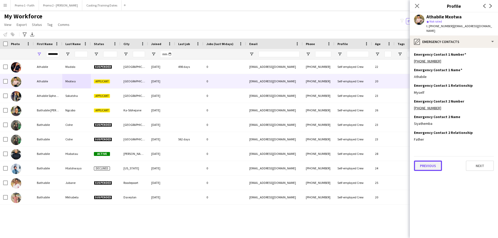
click at [428, 162] on button "Previous" at bounding box center [428, 166] width 28 height 10
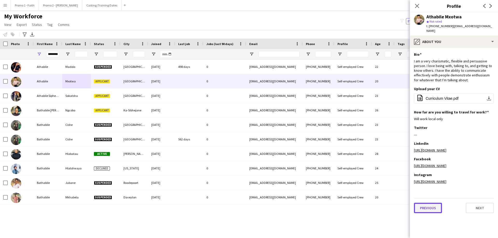
click at [426, 214] on button "Previous" at bounding box center [428, 208] width 28 height 10
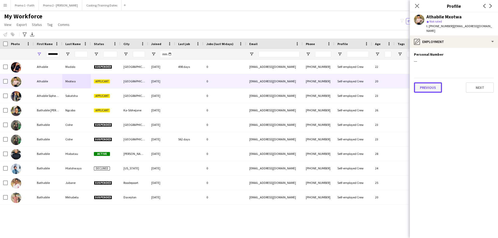
click at [431, 85] on button "Previous" at bounding box center [428, 88] width 28 height 10
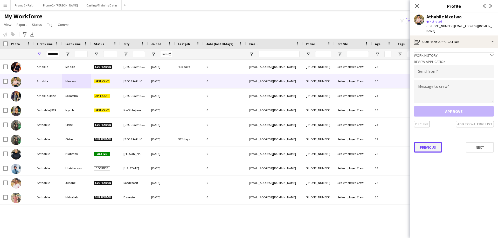
click at [428, 145] on button "Previous" at bounding box center [428, 147] width 28 height 10
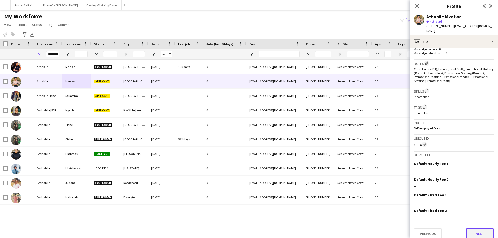
click at [473, 229] on button "Next" at bounding box center [480, 234] width 28 height 10
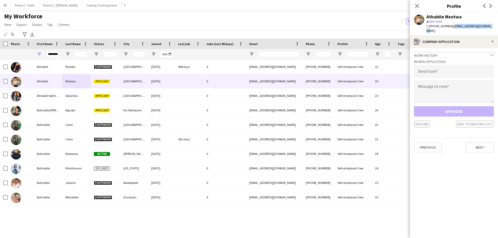
drag, startPoint x: 449, startPoint y: 26, endPoint x: 488, endPoint y: 28, distance: 38.7
click at [488, 28] on div "Athabile Mxotwa star Not rated t. [PHONE_NUMBER] | [EMAIL_ADDRESS][DOMAIN_NAME]" at bounding box center [454, 23] width 88 height 23
copy span "[EMAIL_ADDRESS][DOMAIN_NAME]"
click at [430, 70] on input "email" at bounding box center [454, 71] width 80 height 13
paste input "**********"
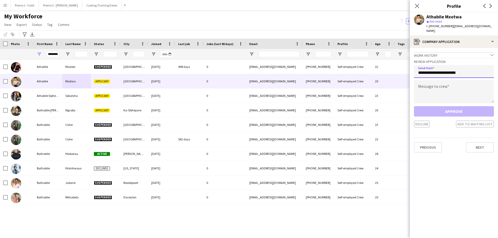
type input "**********"
click at [423, 80] on textarea at bounding box center [454, 91] width 80 height 23
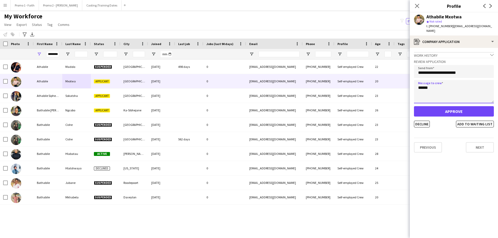
type textarea "******"
click at [433, 109] on button "Approve" at bounding box center [454, 111] width 80 height 10
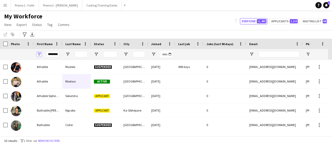
click at [40, 54] on span "Open Filter Menu" at bounding box center [39, 54] width 5 height 5
click at [92, 25] on div "My Workforce View Views Default view Applicants New view Update view Delete vie…" at bounding box center [166, 21] width 332 height 18
click at [6, 6] on app-icon "Menu" at bounding box center [5, 5] width 4 height 4
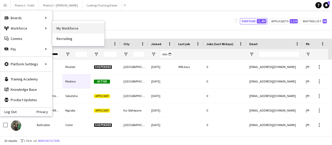
click at [84, 29] on link "My Workforce" at bounding box center [78, 28] width 52 height 10
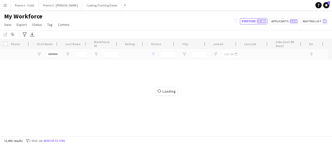
type input "**********"
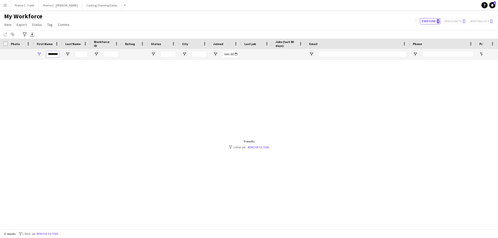
click at [47, 54] on input "********" at bounding box center [52, 54] width 13 height 6
type input "*"
